Goal: Transaction & Acquisition: Purchase product/service

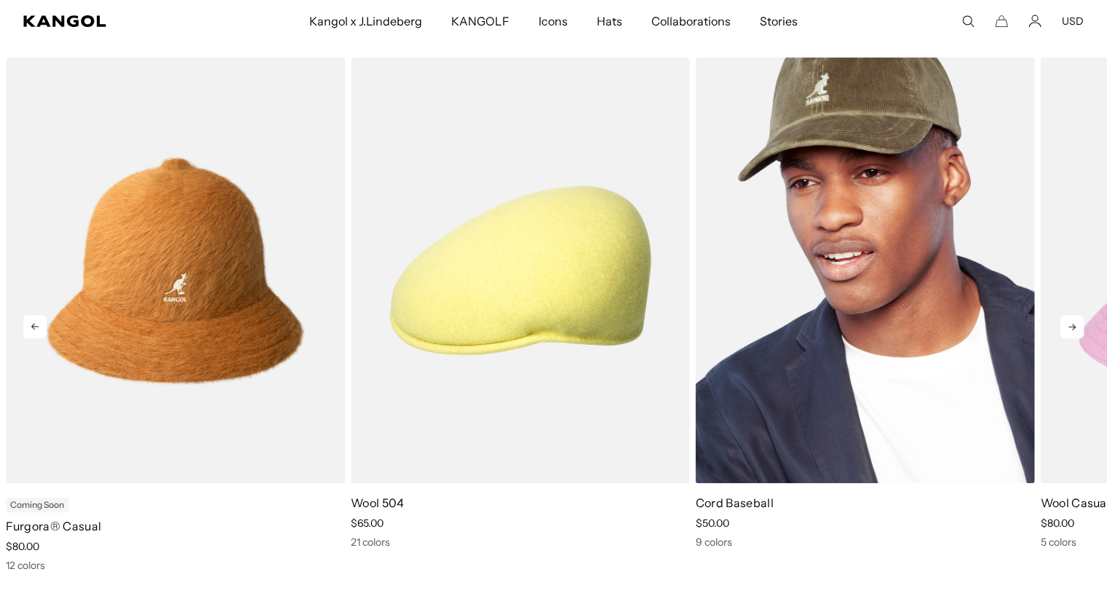
scroll to position [510, 0]
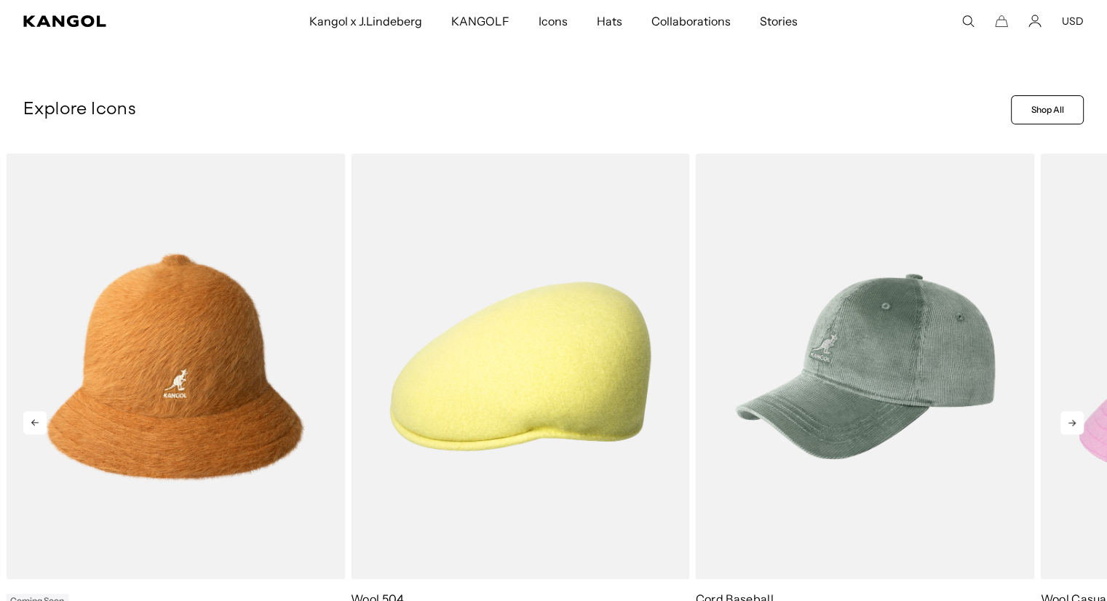
click at [1072, 424] on icon at bounding box center [1072, 423] width 7 height 7
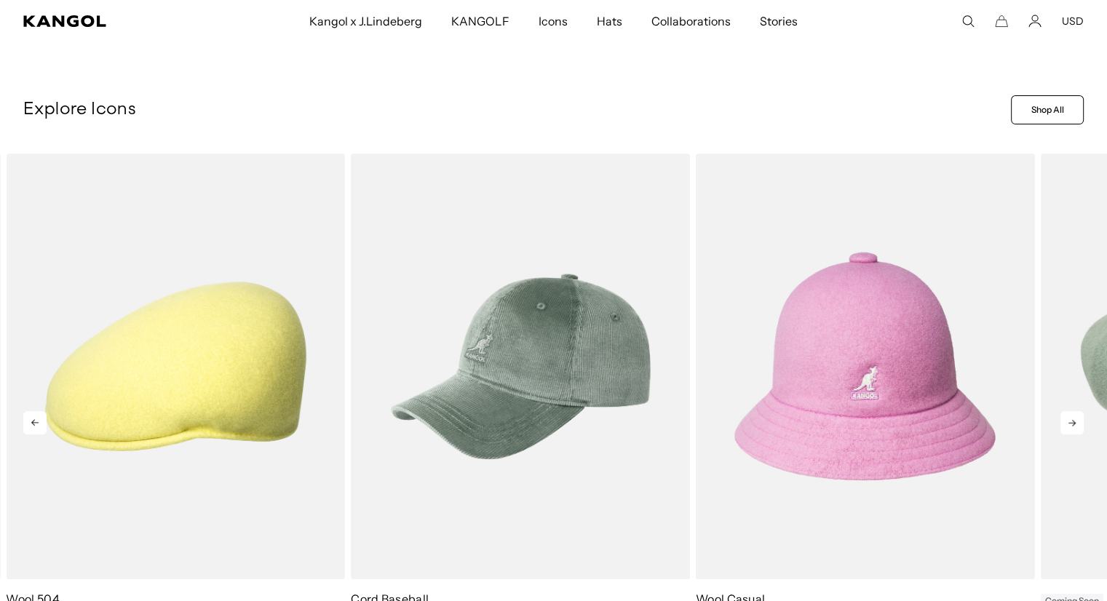
click at [1072, 424] on icon at bounding box center [1072, 423] width 7 height 7
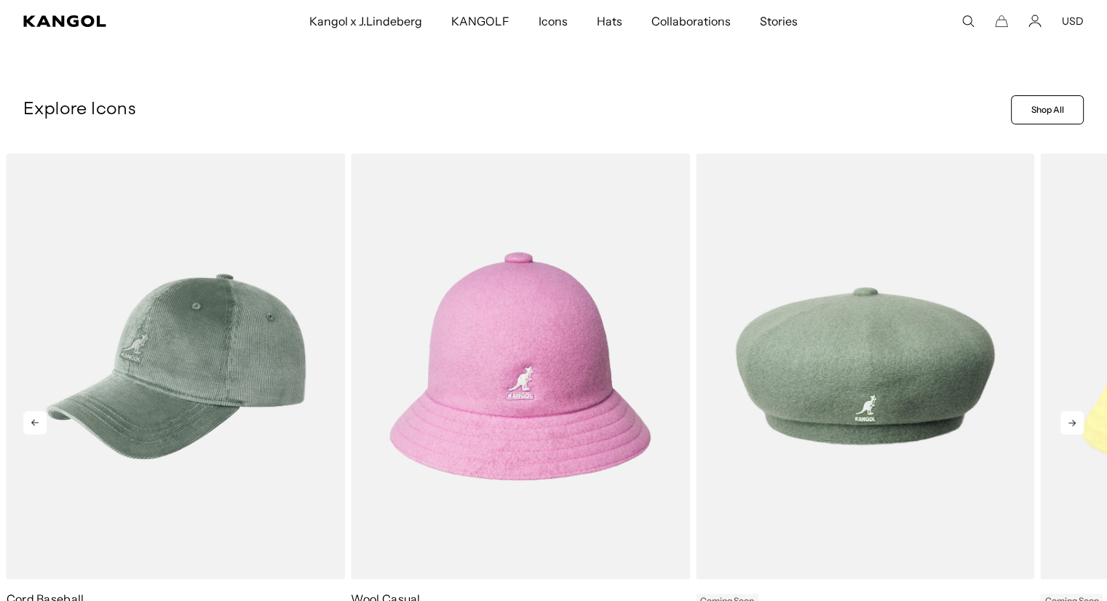
scroll to position [0, 0]
click at [1072, 424] on icon at bounding box center [1072, 423] width 7 height 7
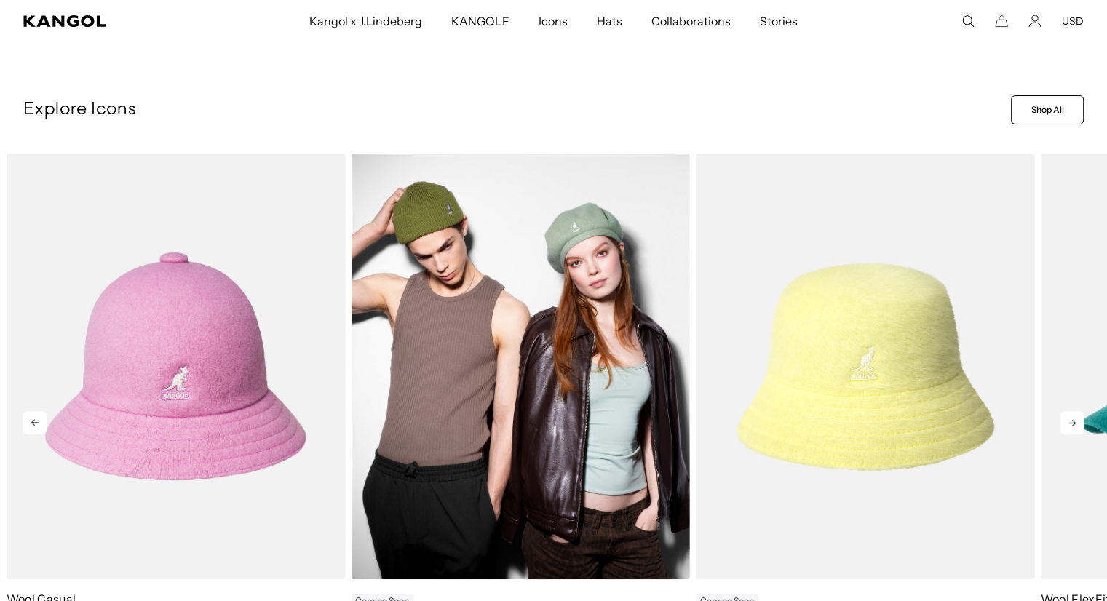
scroll to position [0, 300]
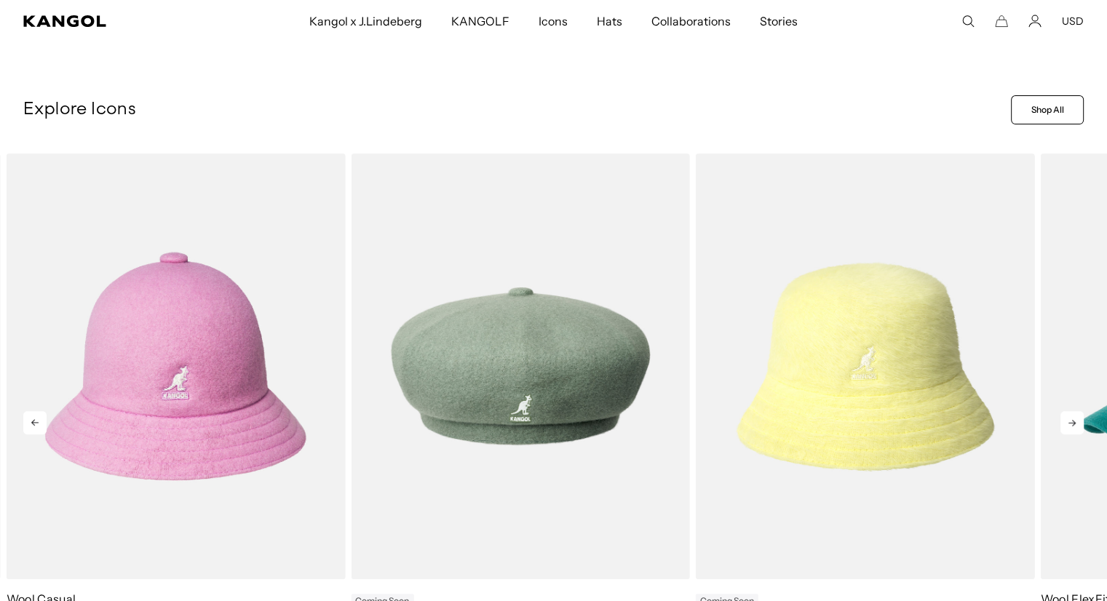
click at [1070, 419] on icon at bounding box center [1072, 422] width 23 height 23
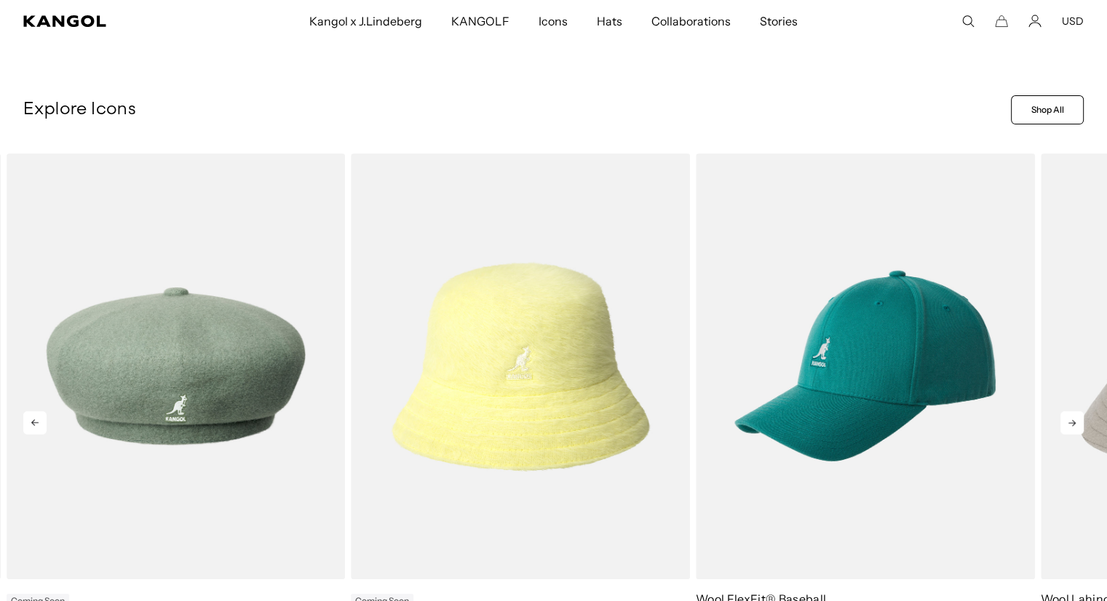
click at [1068, 422] on icon at bounding box center [1072, 422] width 23 height 23
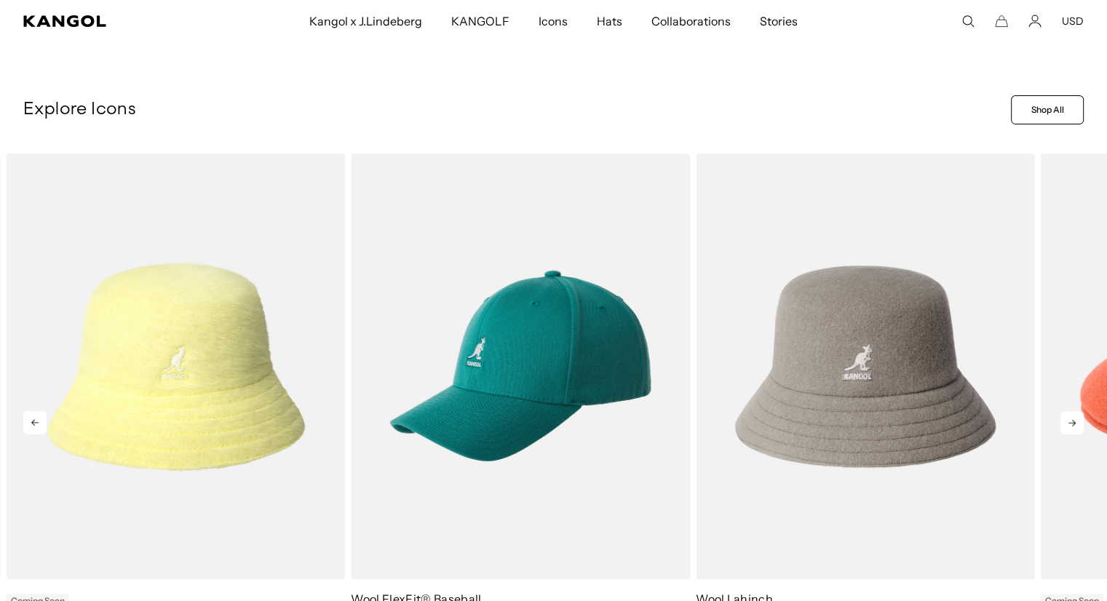
click at [1068, 422] on icon at bounding box center [1072, 422] width 23 height 23
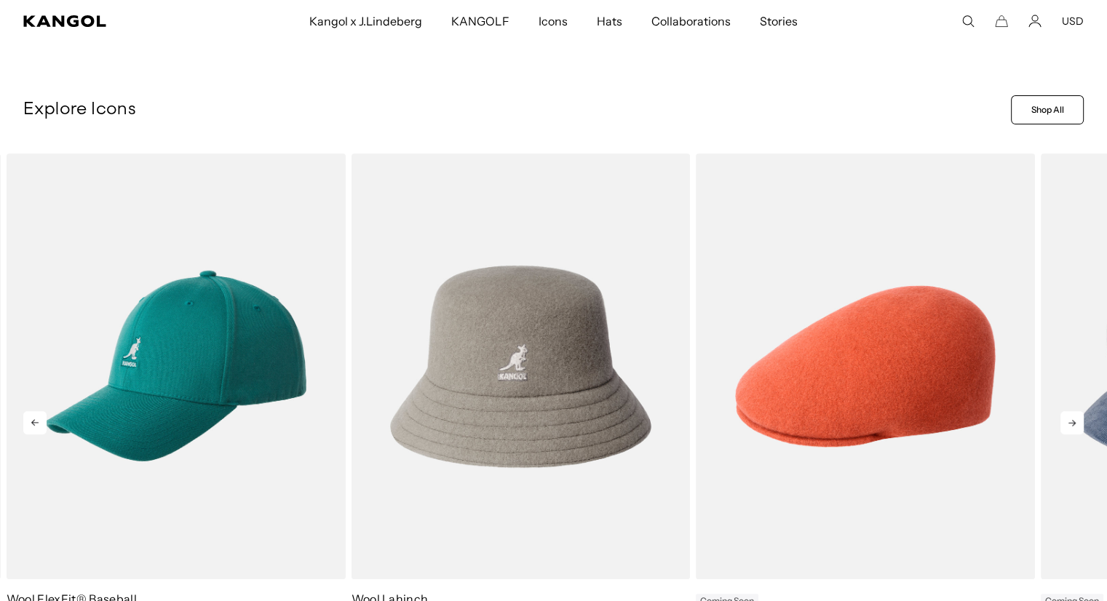
click at [1068, 422] on icon at bounding box center [1072, 422] width 23 height 23
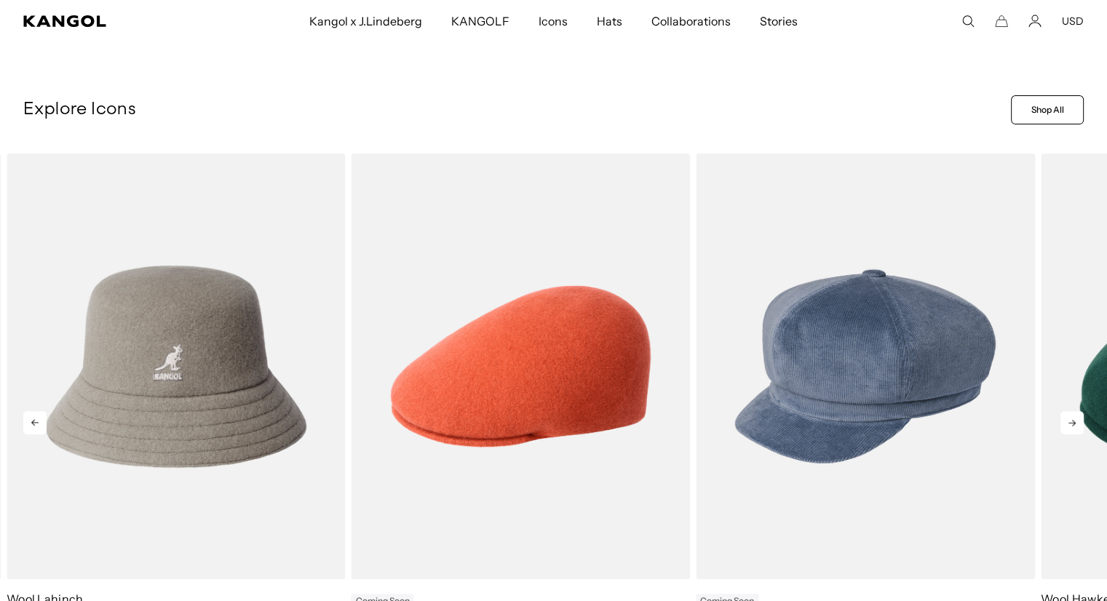
scroll to position [0, 0]
click at [1068, 422] on icon at bounding box center [1072, 422] width 23 height 23
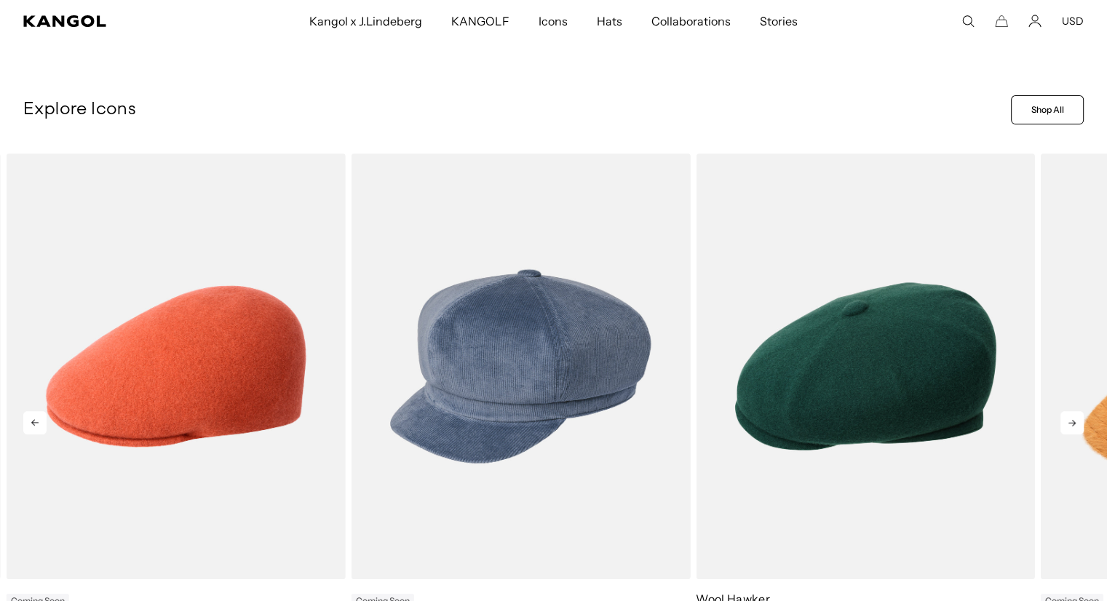
click at [1068, 422] on icon at bounding box center [1072, 422] width 23 height 23
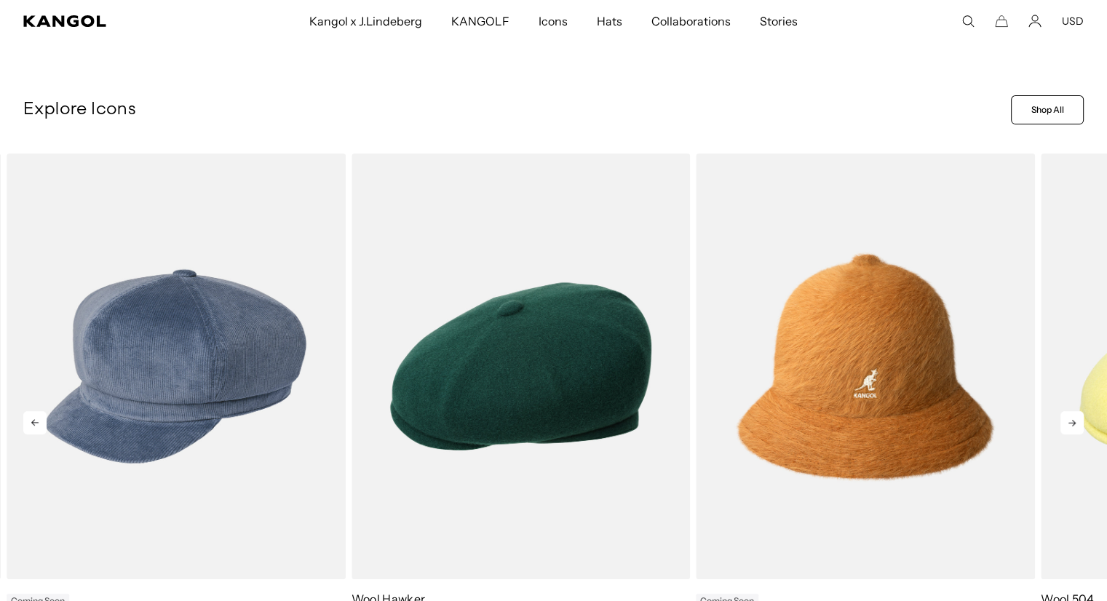
click at [1068, 422] on icon at bounding box center [1072, 422] width 23 height 23
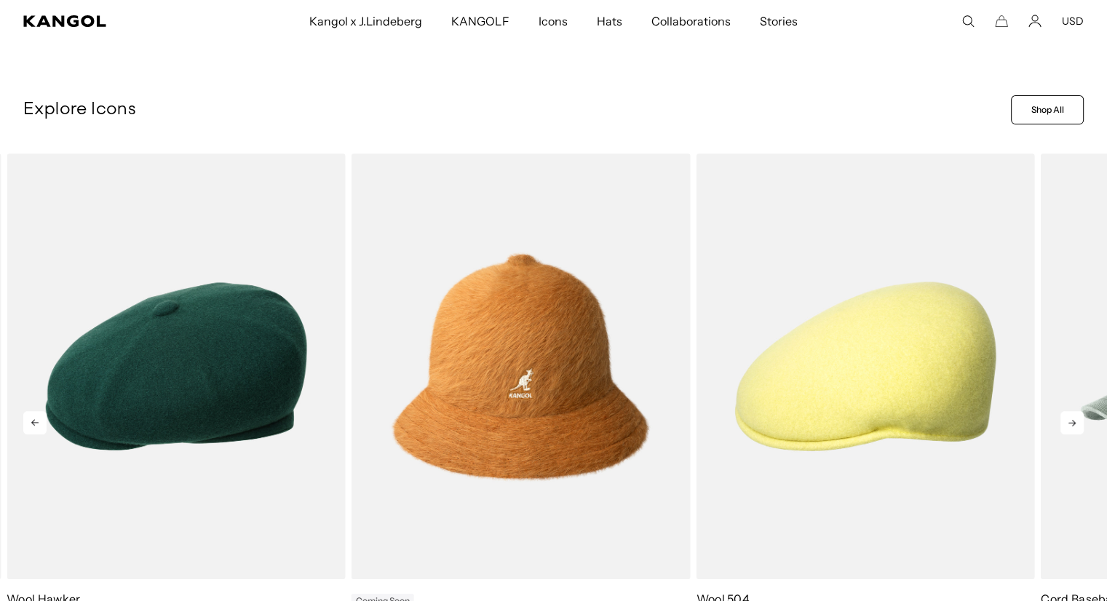
click at [1068, 422] on icon at bounding box center [1072, 422] width 23 height 23
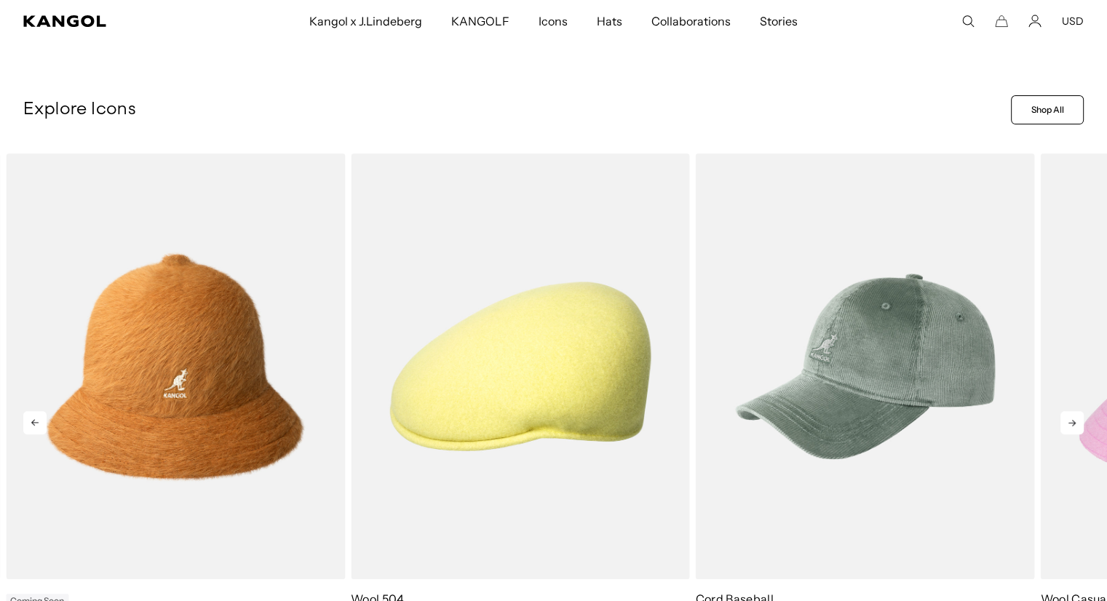
scroll to position [0, 300]
click at [1068, 422] on icon at bounding box center [1072, 422] width 23 height 23
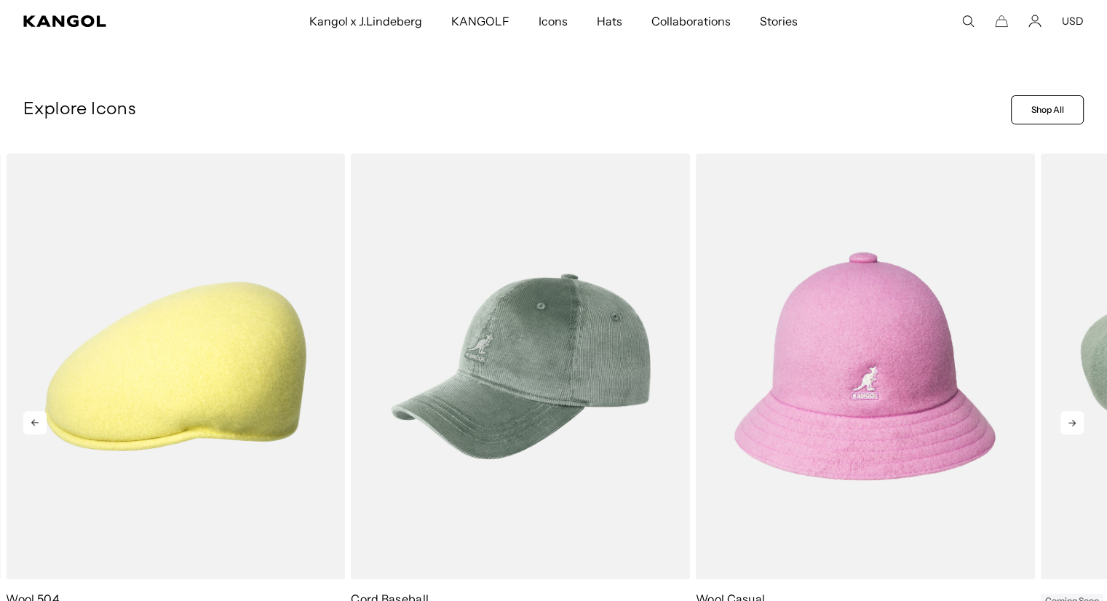
click at [1068, 422] on icon at bounding box center [1072, 422] width 23 height 23
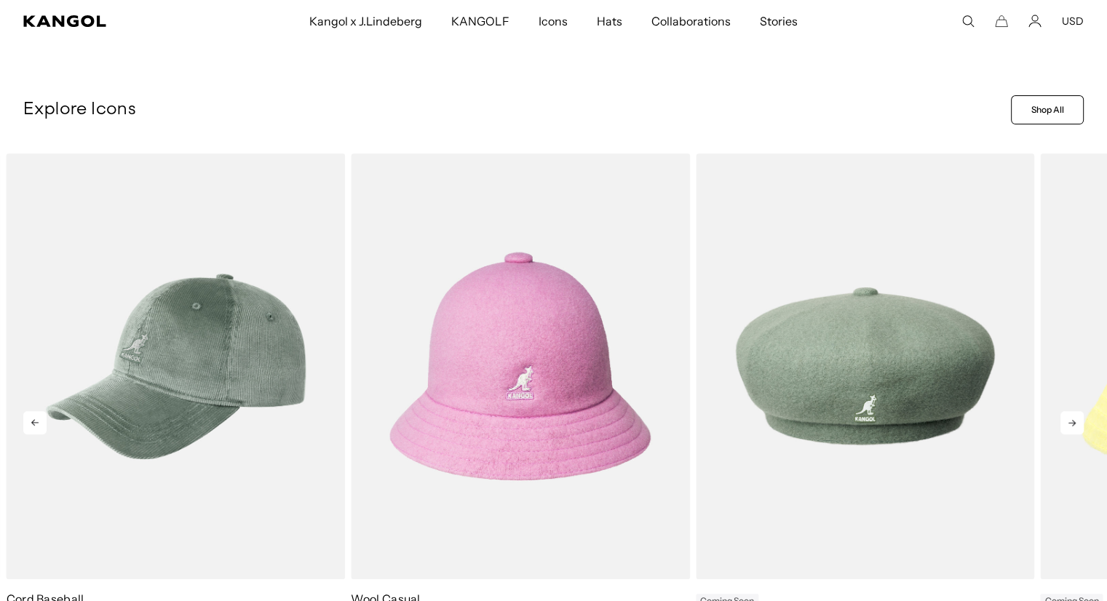
click at [1068, 422] on icon at bounding box center [1072, 422] width 23 height 23
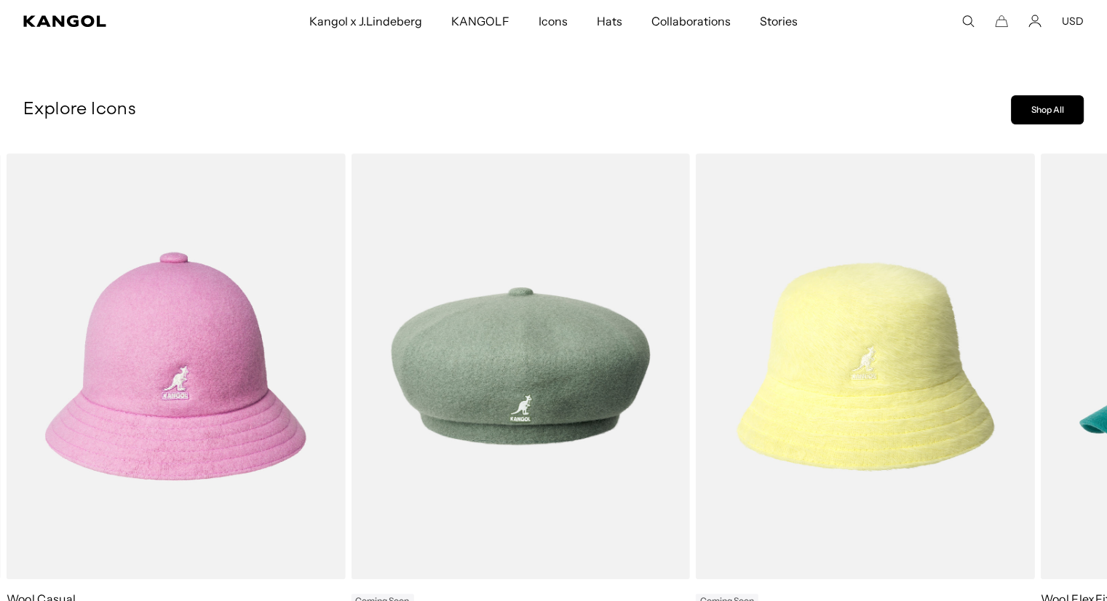
click at [1048, 111] on link "Shop All" at bounding box center [1047, 109] width 73 height 29
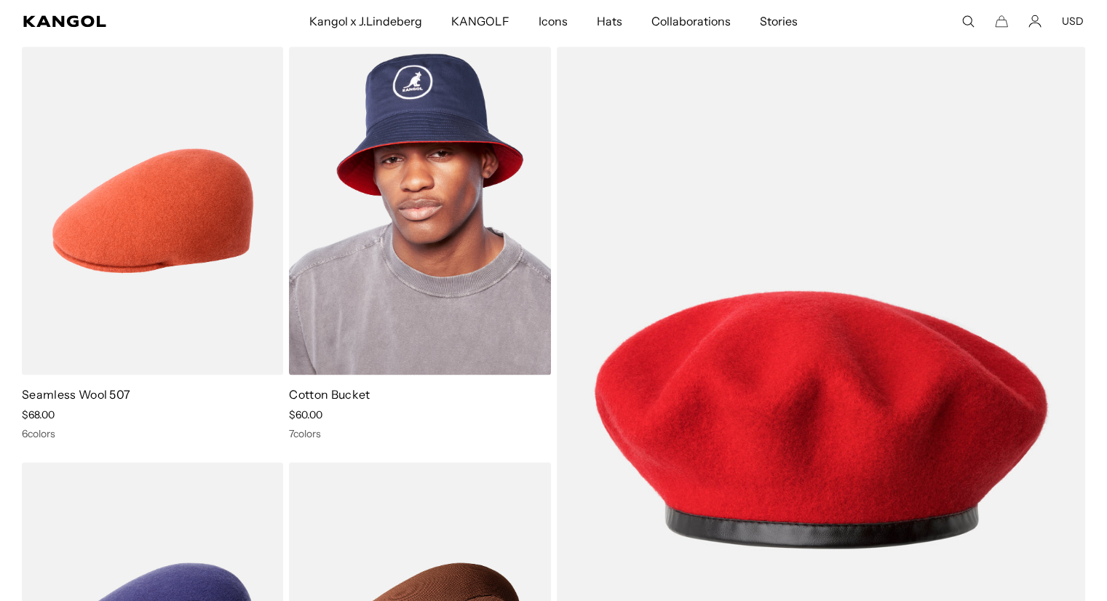
click at [437, 119] on img at bounding box center [419, 211] width 261 height 328
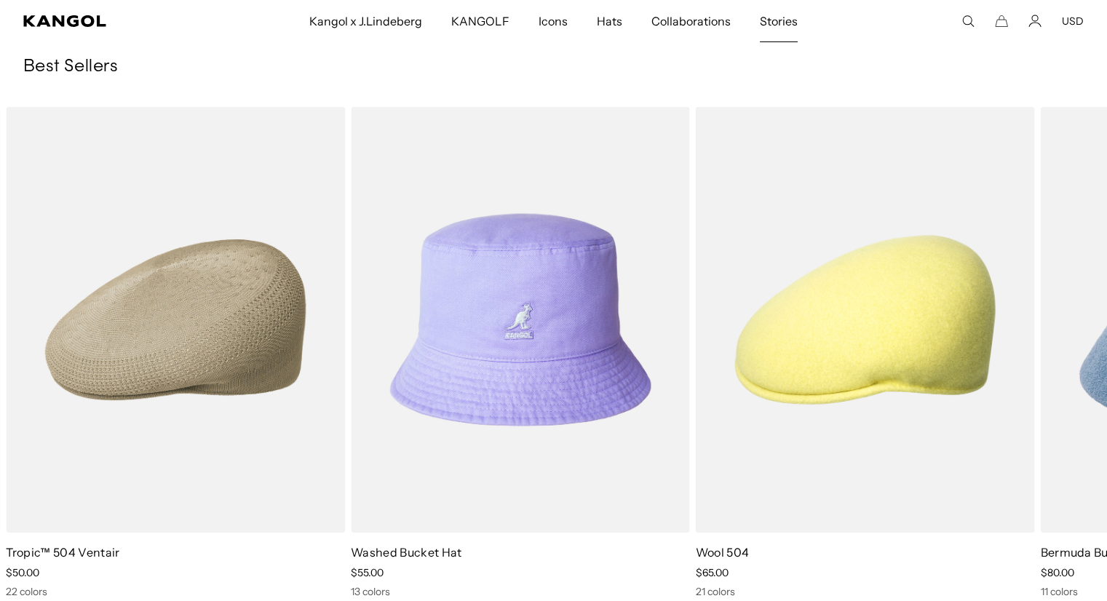
click at [779, 20] on span "Stories" at bounding box center [779, 21] width 38 height 42
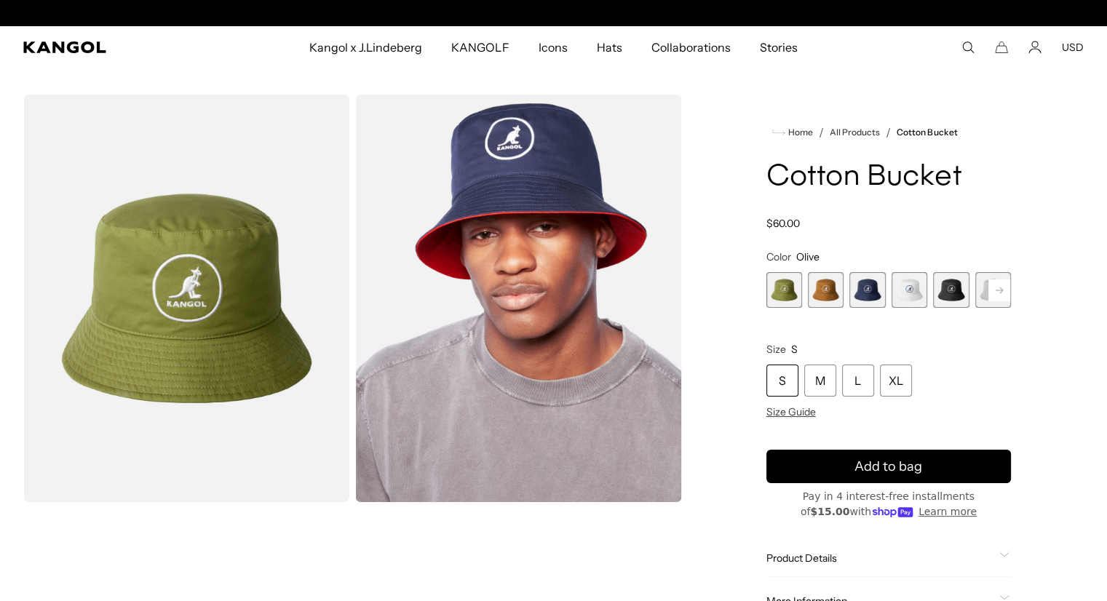
scroll to position [0, 300]
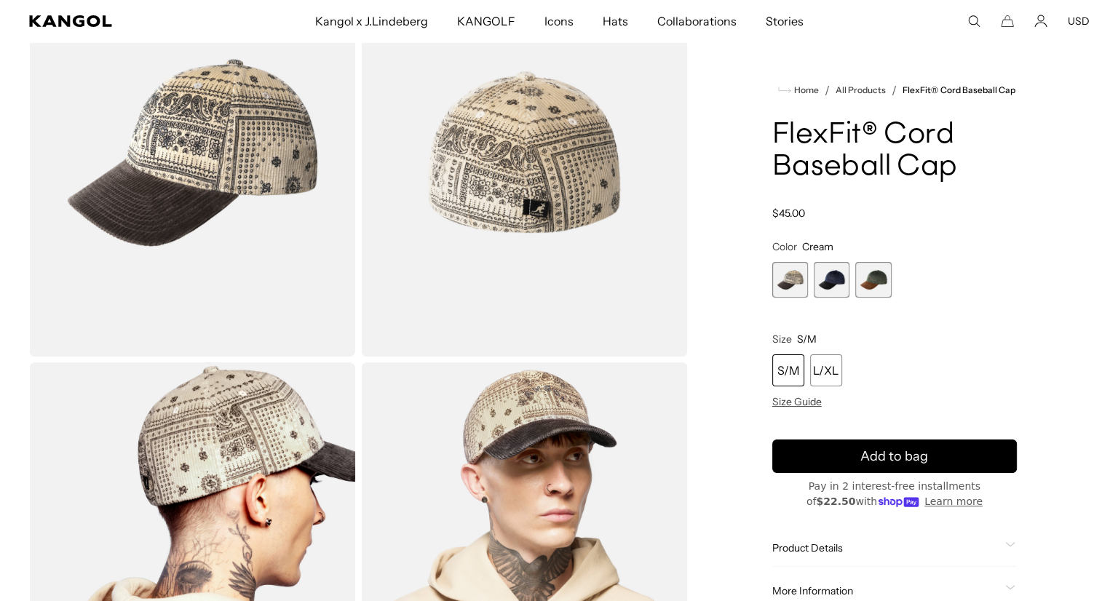
scroll to position [0, 300]
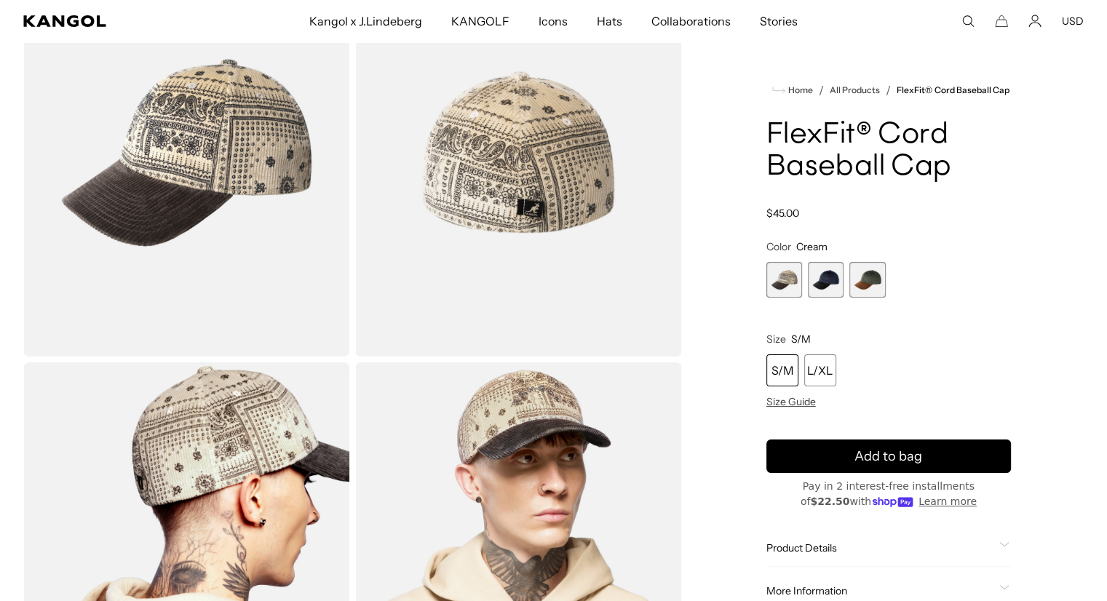
click at [253, 141] on img "Gallery Viewer" at bounding box center [186, 153] width 326 height 408
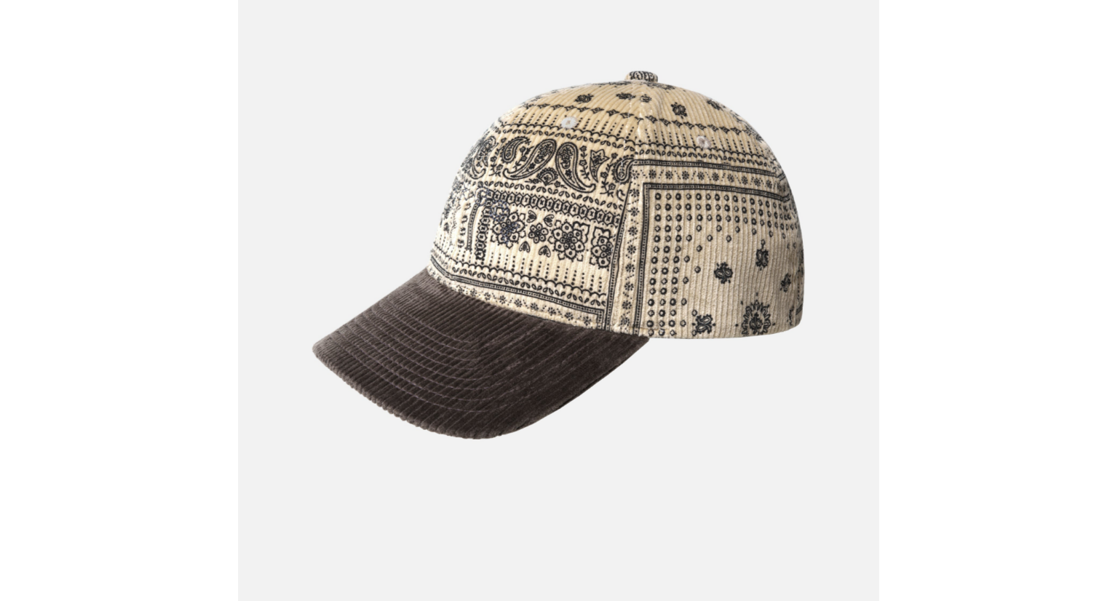
scroll to position [0, 0]
